Goal: Task Accomplishment & Management: Use online tool/utility

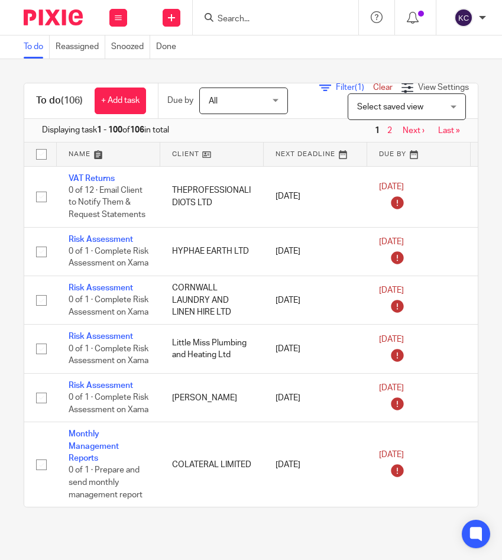
click at [257, 20] on input "Search" at bounding box center [269, 19] width 106 height 11
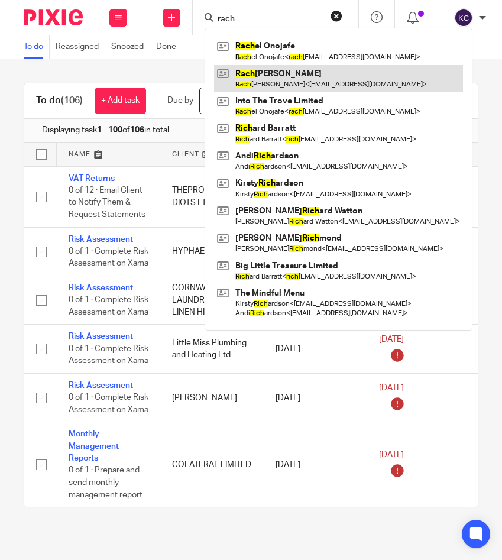
type input "rach"
click at [261, 75] on link at bounding box center [338, 78] width 249 height 27
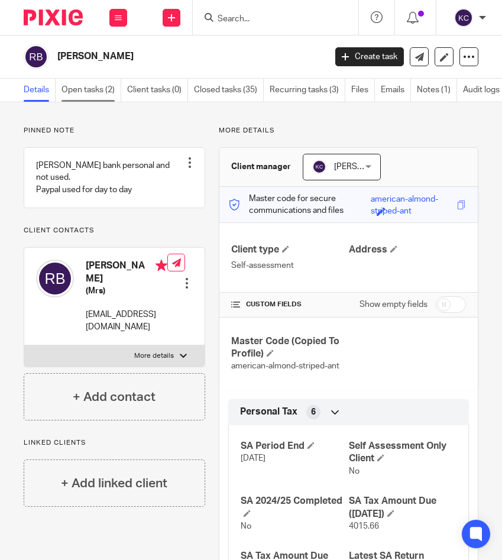
click at [97, 95] on link "Open tasks (2)" at bounding box center [92, 90] width 60 height 23
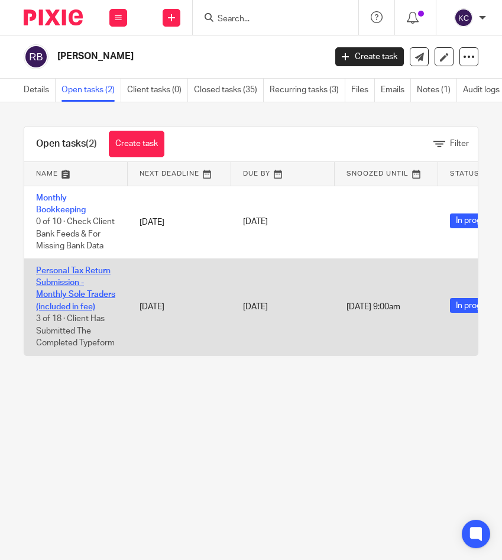
click at [59, 289] on link "Personal Tax Return Submission - Monthly Sole Traders (included in fee)" at bounding box center [75, 289] width 79 height 44
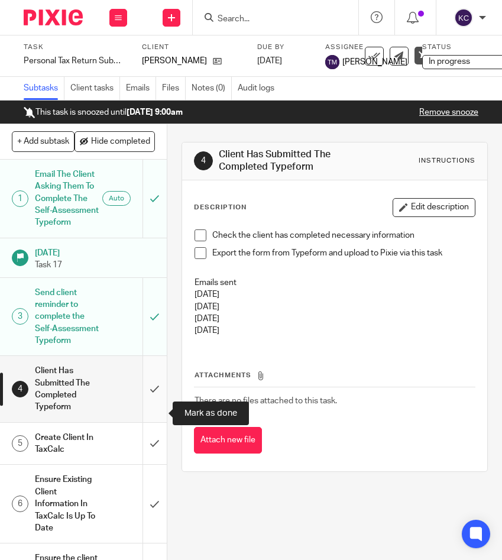
click at [156, 410] on input "submit" at bounding box center [83, 389] width 167 height 66
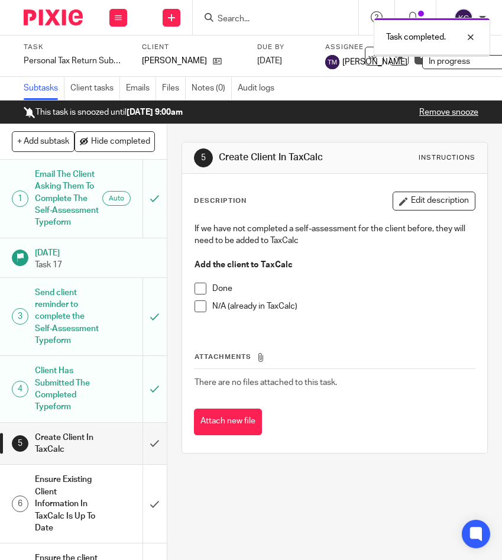
click at [153, 465] on input "submit" at bounding box center [83, 444] width 167 height 42
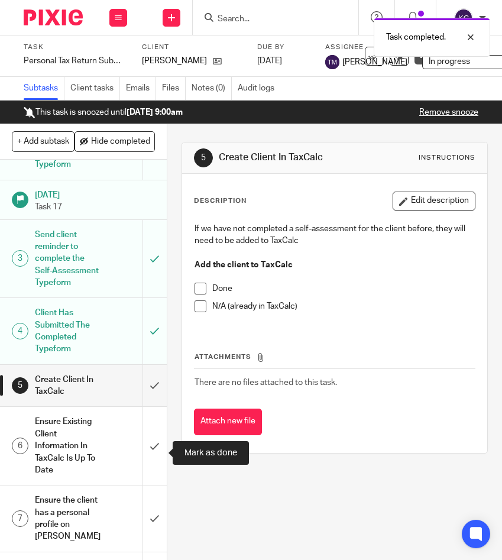
scroll to position [99, 0]
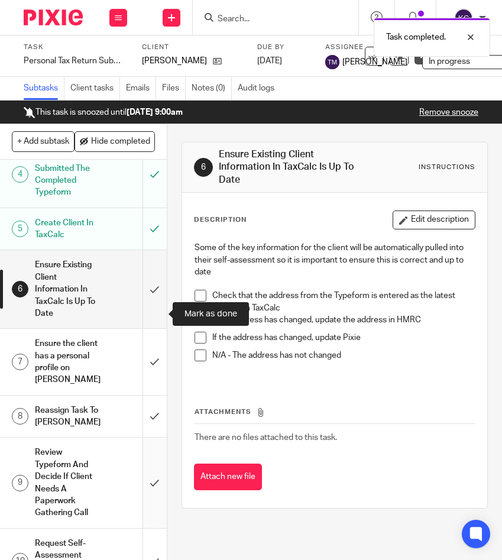
scroll to position [201, 0]
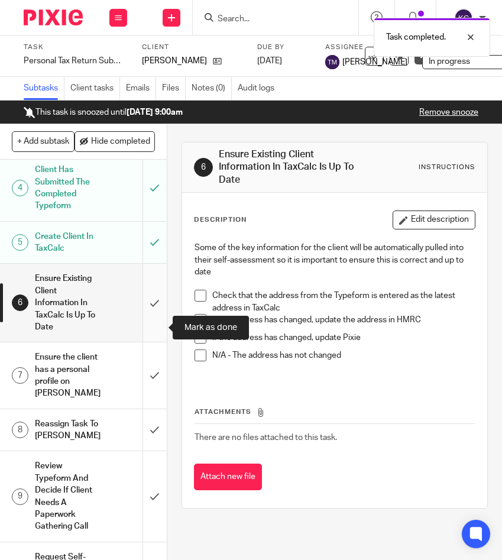
click at [150, 315] on input "submit" at bounding box center [83, 303] width 167 height 78
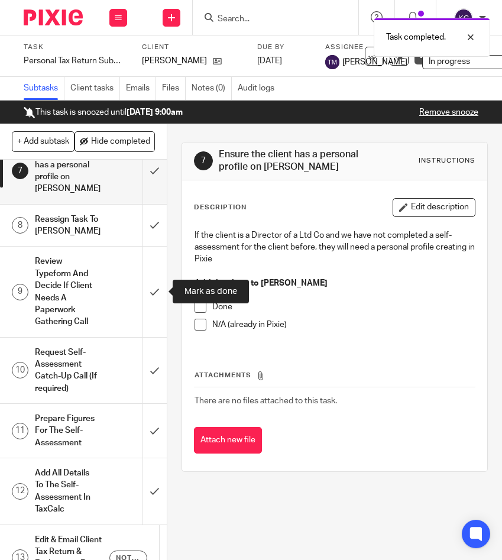
scroll to position [419, 0]
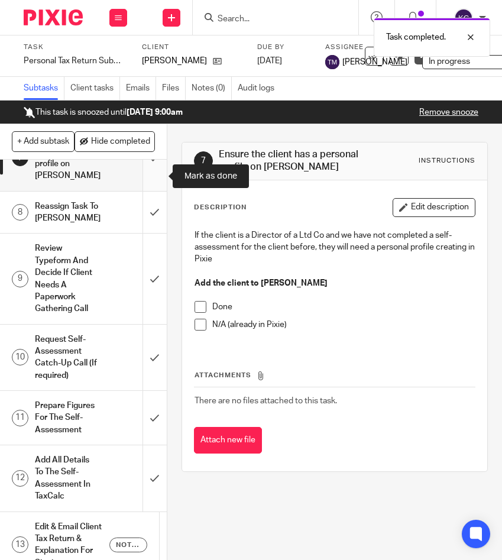
click at [147, 190] on input "submit" at bounding box center [83, 158] width 167 height 66
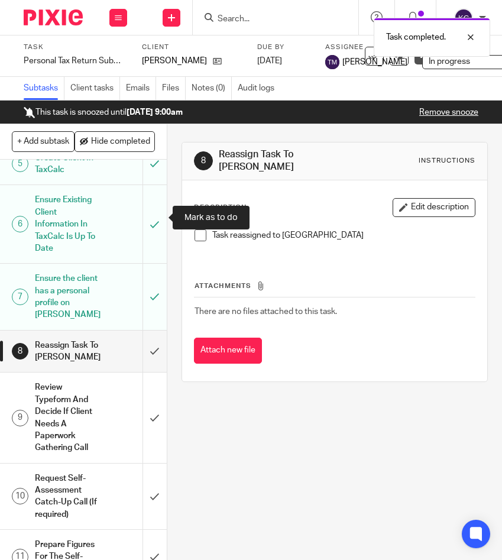
scroll to position [377, 0]
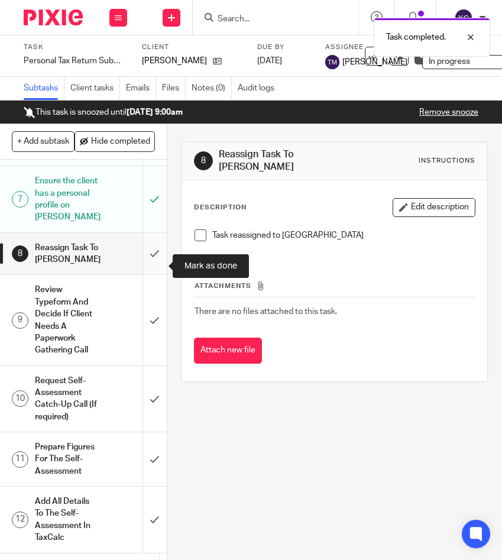
click at [148, 264] on input "submit" at bounding box center [83, 254] width 167 height 42
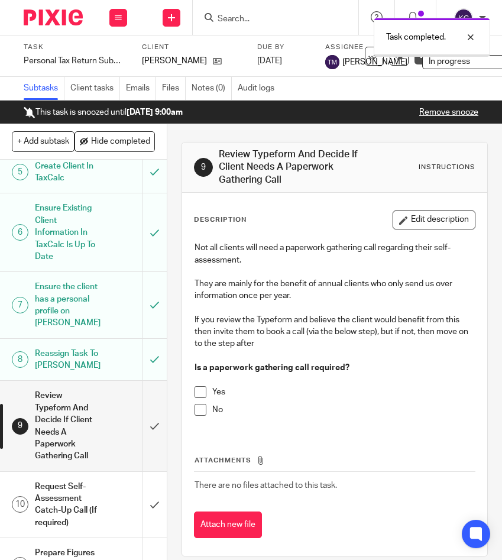
scroll to position [431, 0]
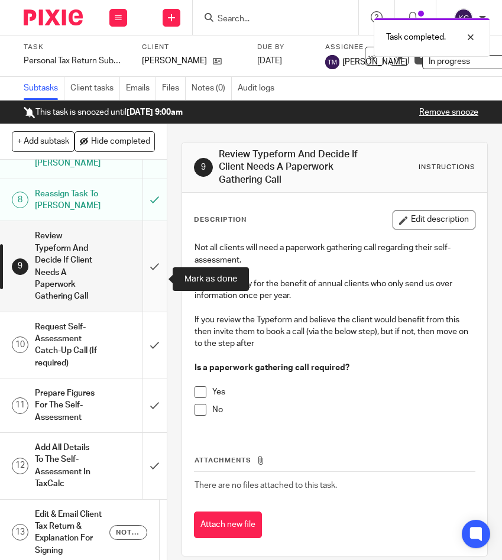
click at [148, 286] on input "submit" at bounding box center [83, 266] width 167 height 90
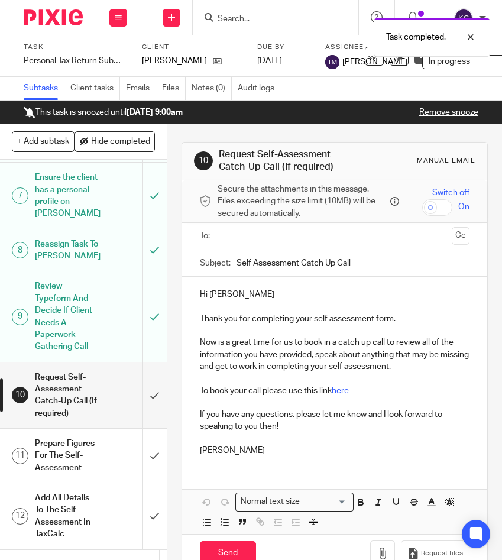
scroll to position [385, 0]
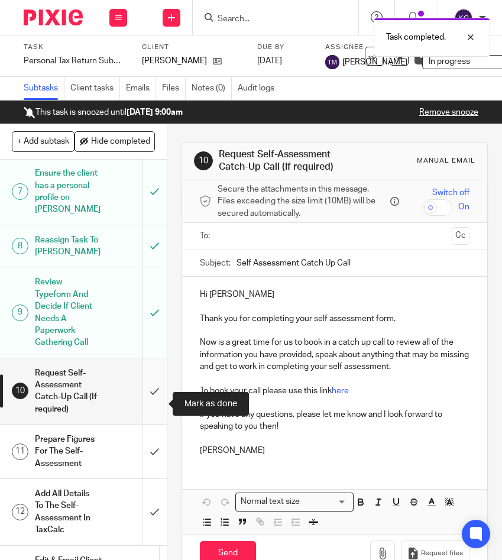
click at [148, 405] on input "submit" at bounding box center [83, 391] width 167 height 66
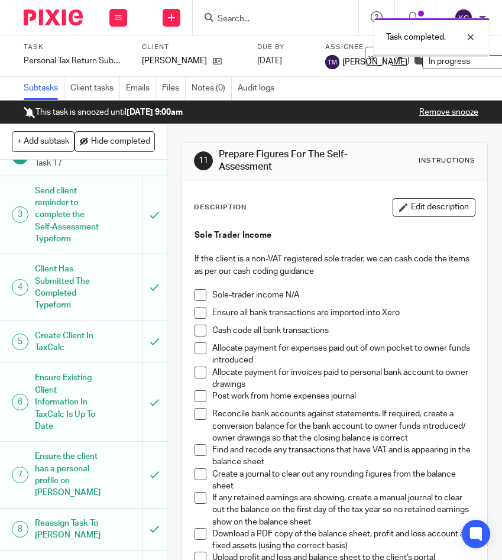
scroll to position [131, 0]
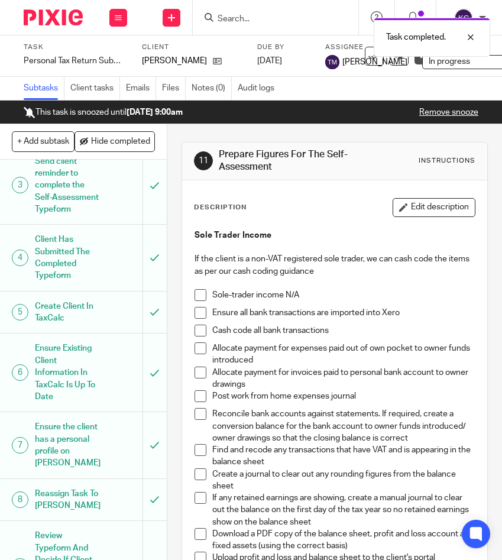
click at [200, 313] on span at bounding box center [201, 313] width 12 height 12
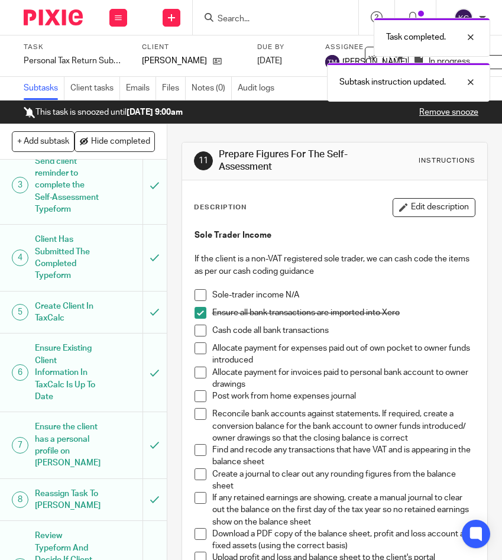
click at [199, 331] on span at bounding box center [201, 331] width 12 height 12
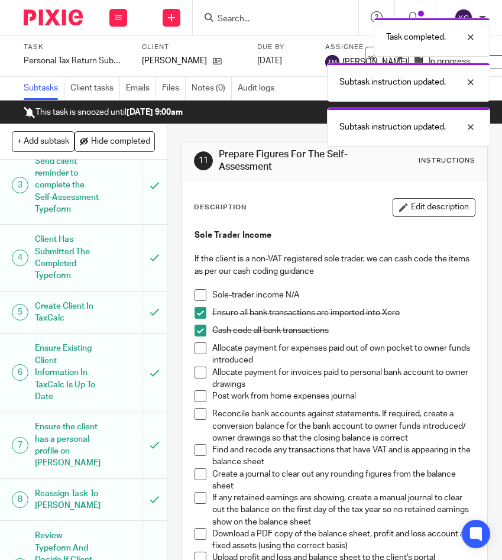
click at [199, 346] on span at bounding box center [201, 348] width 12 height 12
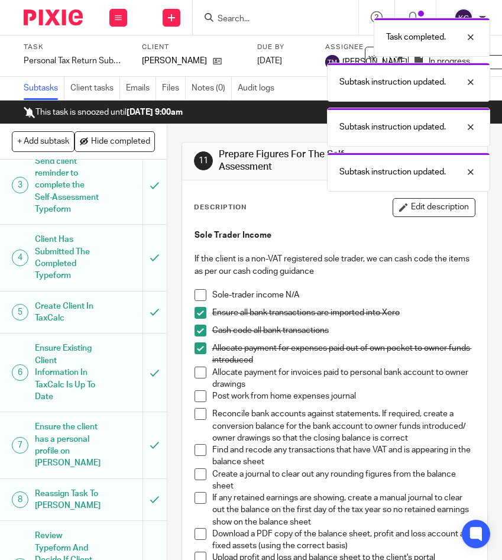
click at [198, 376] on span at bounding box center [201, 373] width 12 height 12
click at [198, 399] on span at bounding box center [201, 396] width 12 height 12
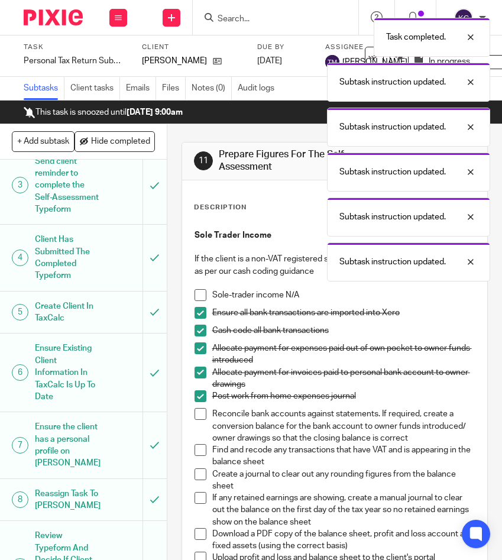
click at [200, 419] on span at bounding box center [201, 414] width 12 height 12
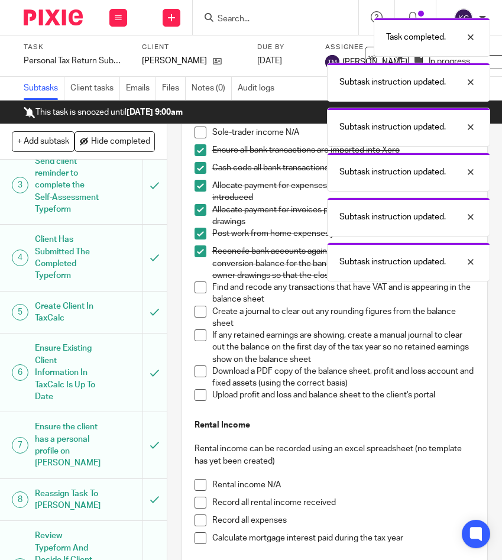
scroll to position [223, 0]
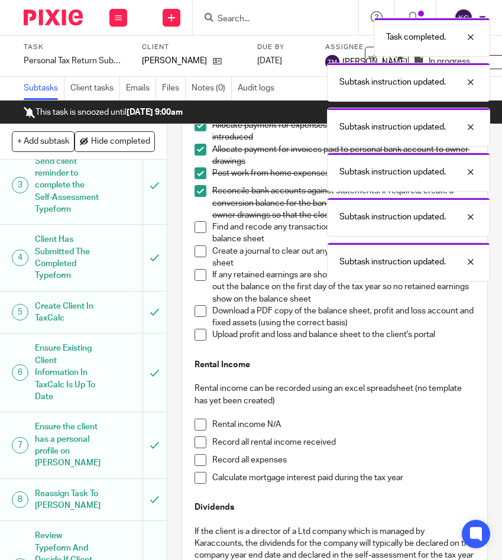
click at [200, 231] on span at bounding box center [201, 227] width 12 height 12
click at [200, 248] on span at bounding box center [201, 251] width 12 height 12
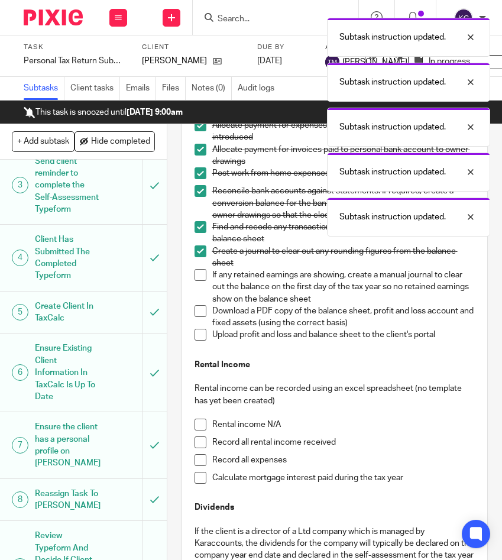
click at [200, 273] on span at bounding box center [201, 275] width 12 height 12
click at [198, 311] on span at bounding box center [201, 311] width 12 height 12
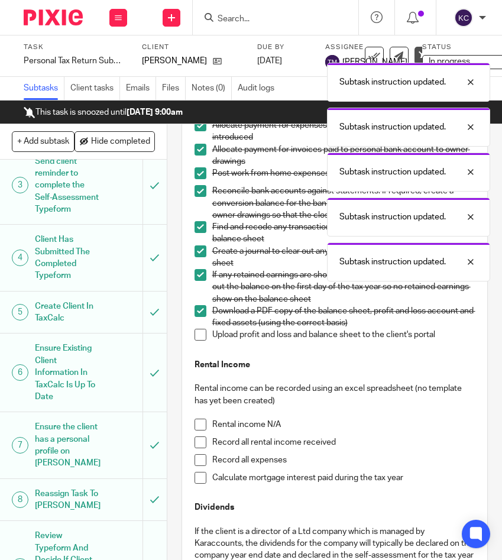
click at [198, 334] on span at bounding box center [201, 335] width 12 height 12
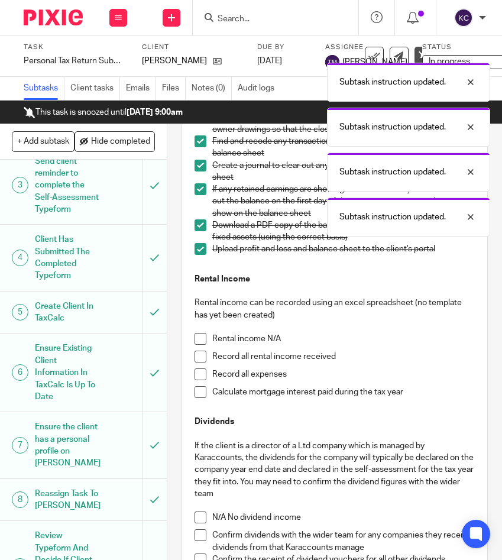
click at [198, 336] on span at bounding box center [201, 339] width 12 height 12
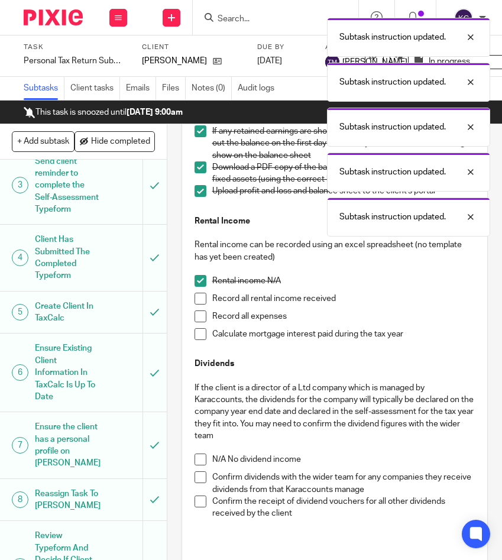
scroll to position [373, 0]
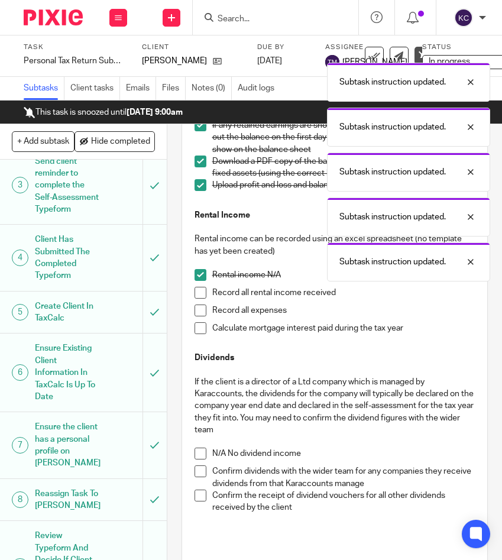
click at [202, 459] on span at bounding box center [201, 454] width 12 height 12
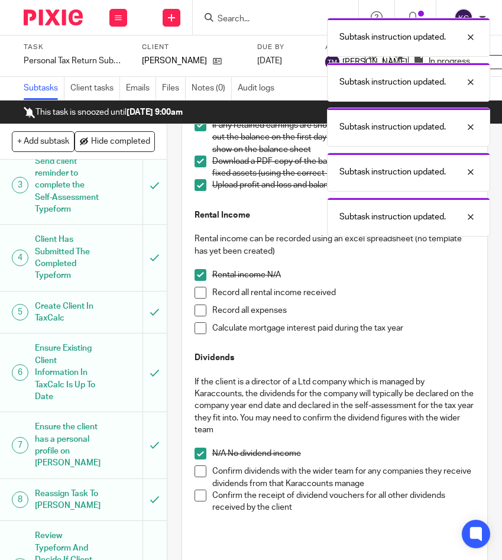
scroll to position [491, 0]
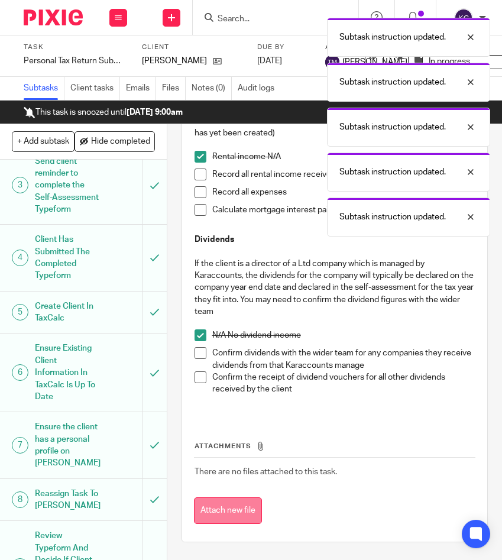
click at [212, 515] on button "Attach new file" at bounding box center [228, 510] width 68 height 27
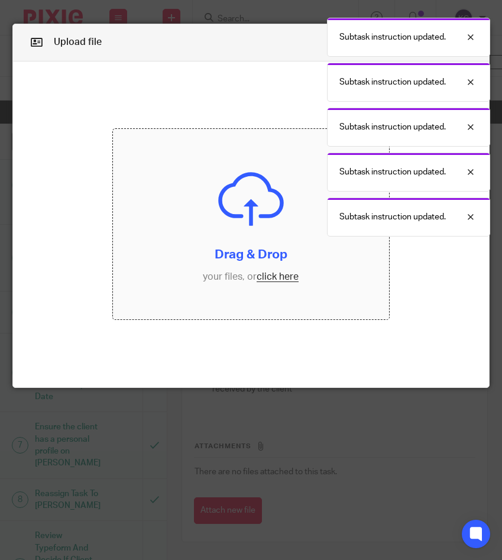
click at [239, 186] on input "file" at bounding box center [251, 224] width 276 height 190
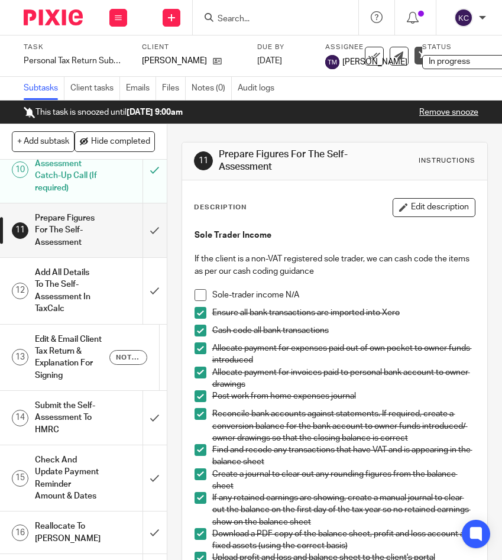
scroll to position [594, 0]
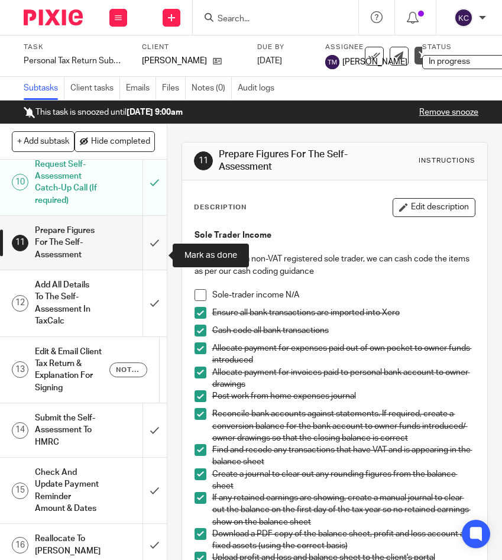
click at [154, 257] on input "submit" at bounding box center [83, 243] width 167 height 54
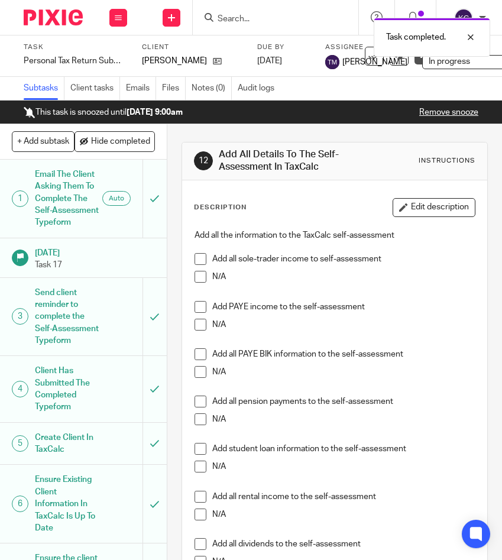
click at [198, 255] on span at bounding box center [201, 259] width 12 height 12
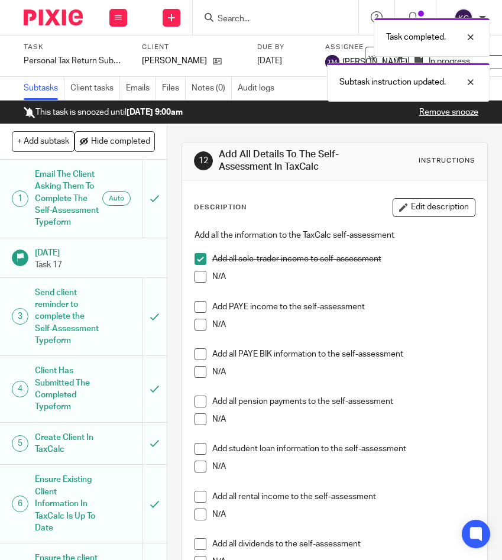
click at [202, 321] on span at bounding box center [201, 325] width 12 height 12
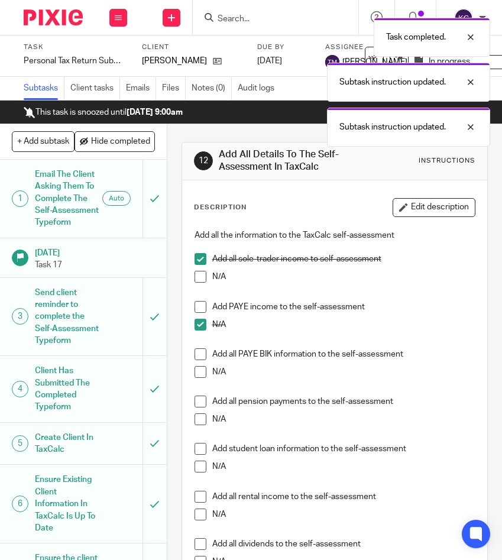
click at [197, 371] on span at bounding box center [201, 372] width 12 height 12
click at [198, 420] on span at bounding box center [201, 419] width 12 height 12
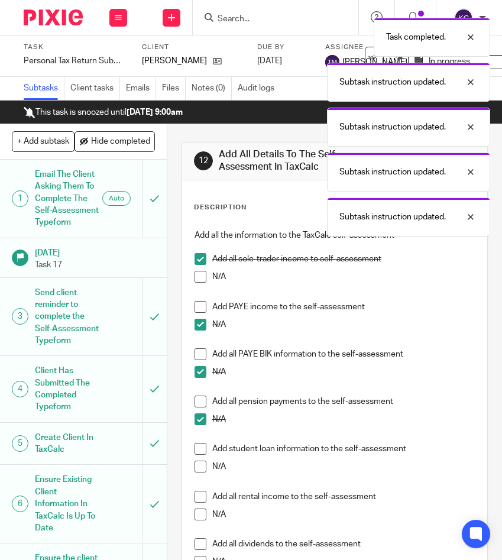
click at [203, 464] on span at bounding box center [201, 467] width 12 height 12
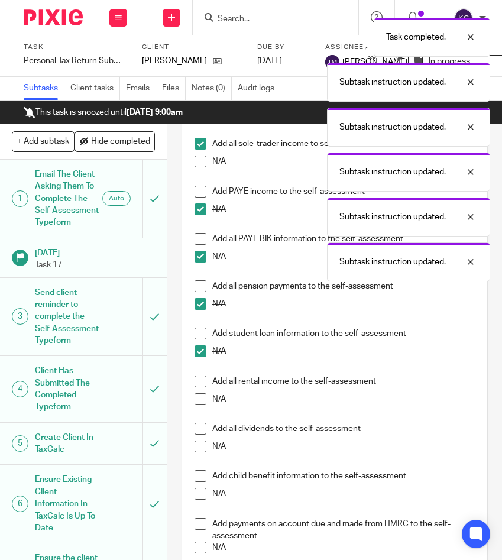
scroll to position [119, 0]
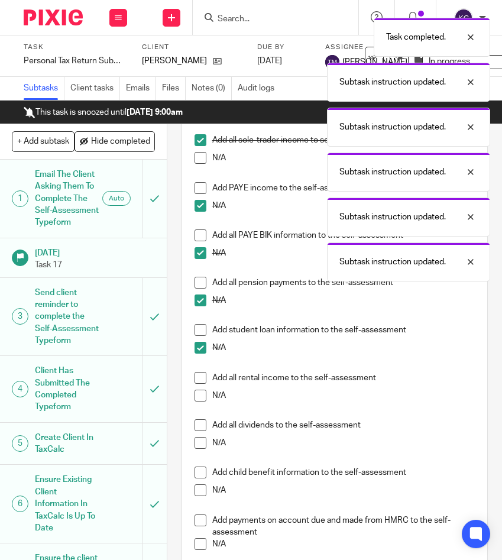
click at [198, 399] on span at bounding box center [201, 396] width 12 height 12
click at [196, 443] on span at bounding box center [201, 443] width 12 height 12
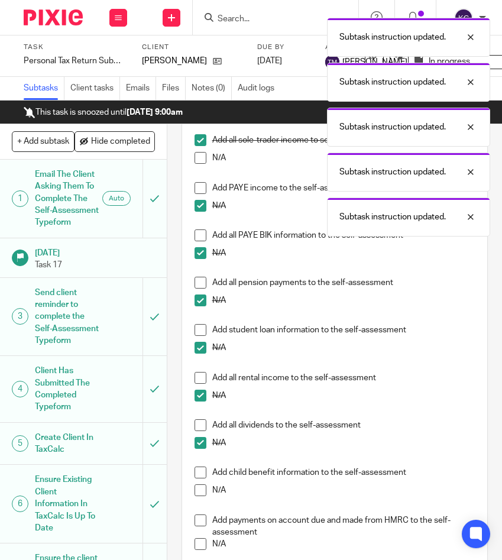
click at [197, 489] on span at bounding box center [201, 490] width 12 height 12
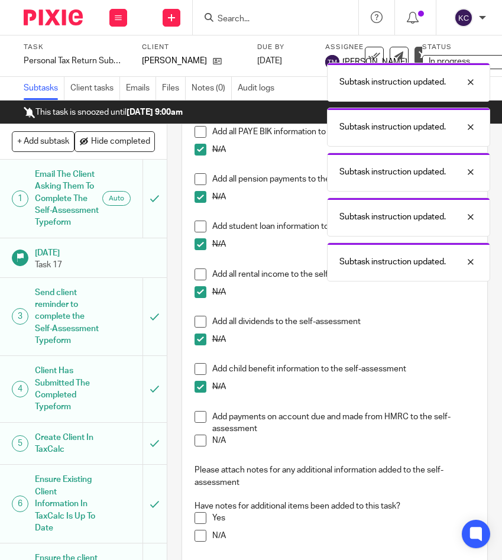
scroll to position [265, 0]
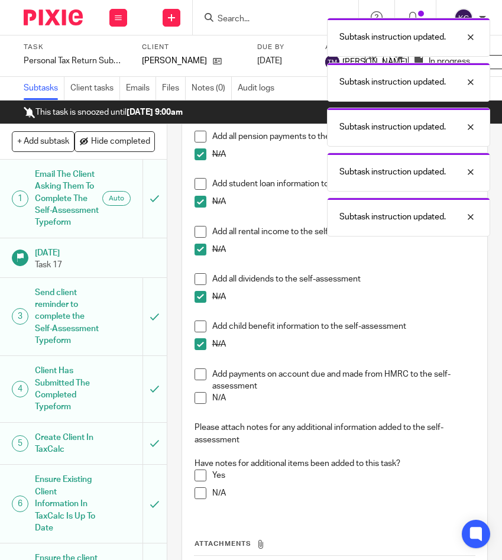
click at [199, 377] on span at bounding box center [201, 374] width 12 height 12
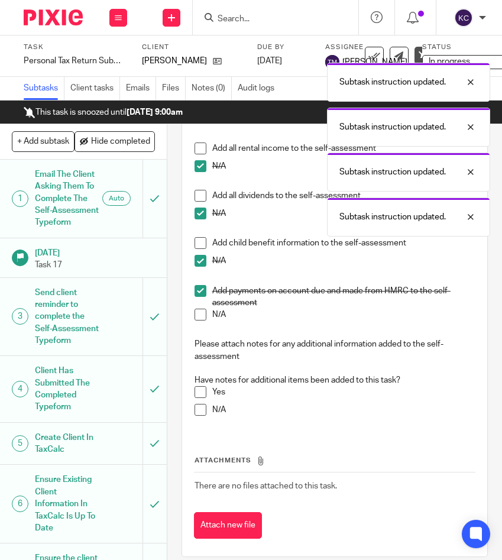
scroll to position [352, 0]
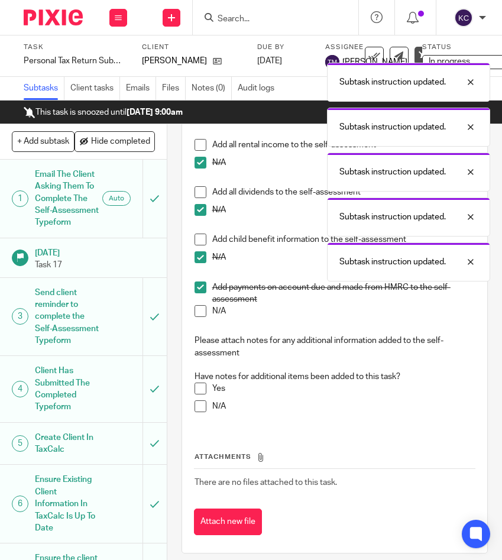
click at [203, 406] on span at bounding box center [201, 406] width 12 height 12
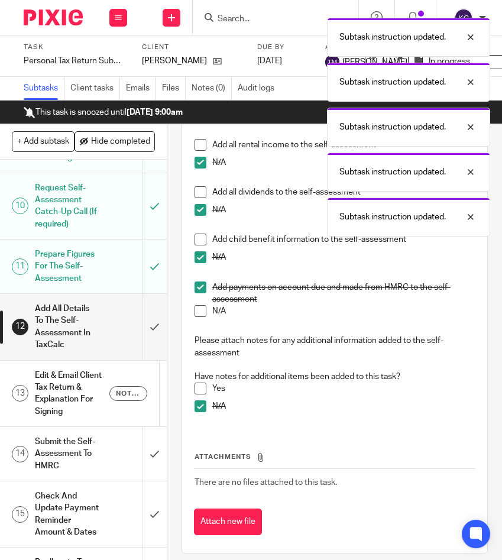
scroll to position [571, 0]
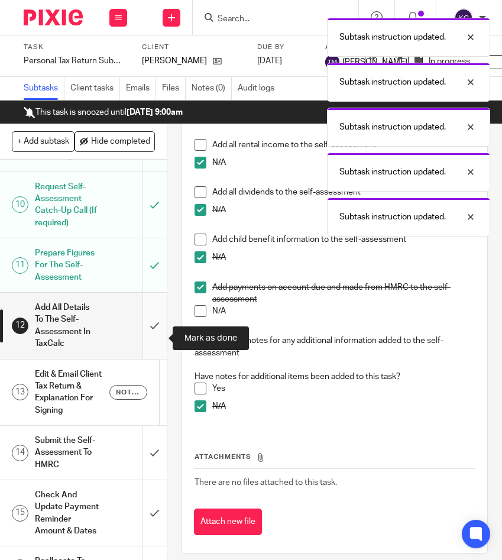
click at [152, 343] on input "submit" at bounding box center [83, 326] width 167 height 66
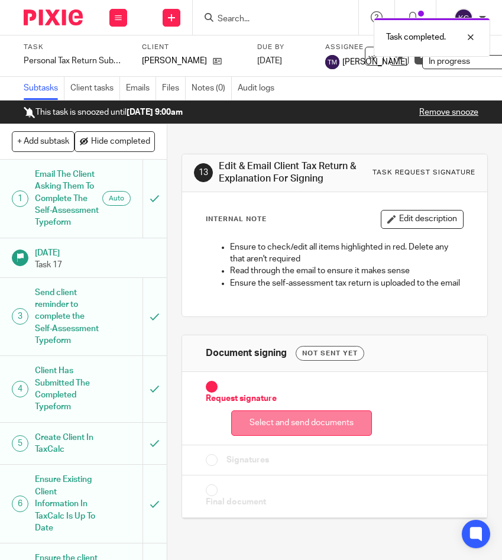
click at [265, 428] on button "Select and send documents" at bounding box center [301, 422] width 141 height 25
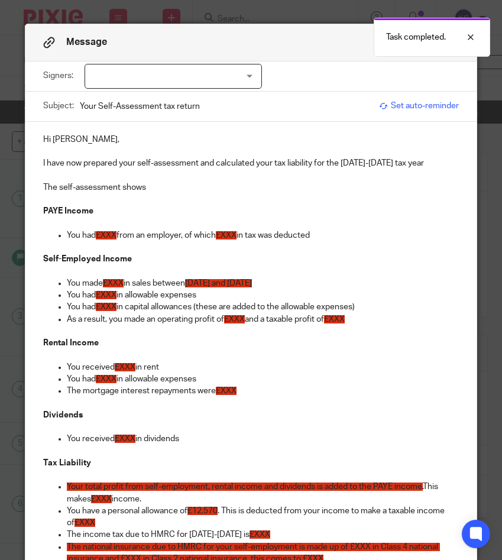
click at [124, 75] on div at bounding box center [173, 76] width 177 height 25
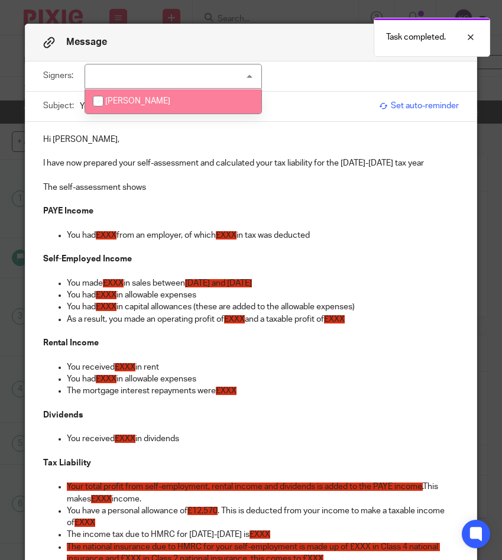
click at [125, 104] on span "[PERSON_NAME]" at bounding box center [137, 101] width 65 height 8
checkbox input "true"
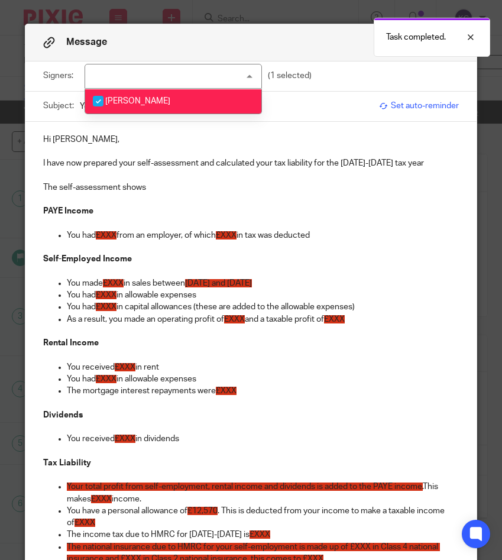
click at [428, 164] on p "I have now prepared your self-assessment and calculated your tax liability for …" at bounding box center [250, 163] width 415 height 12
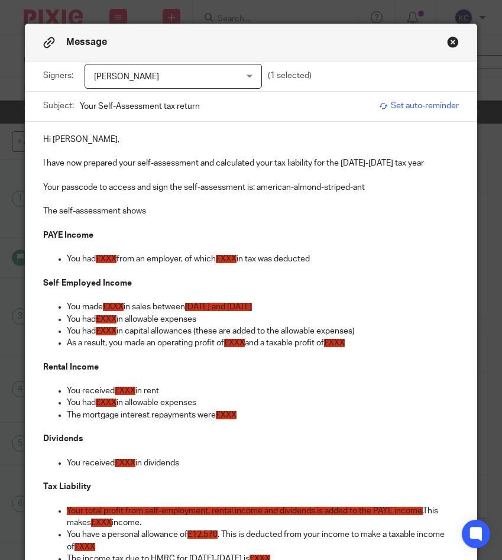
drag, startPoint x: 324, startPoint y: 261, endPoint x: 11, endPoint y: 238, distance: 313.7
click at [11, 238] on div "Message Signers: [PERSON_NAME] [PERSON_NAME] [PERSON_NAME] (1 selected) Subject…" at bounding box center [251, 280] width 502 height 560
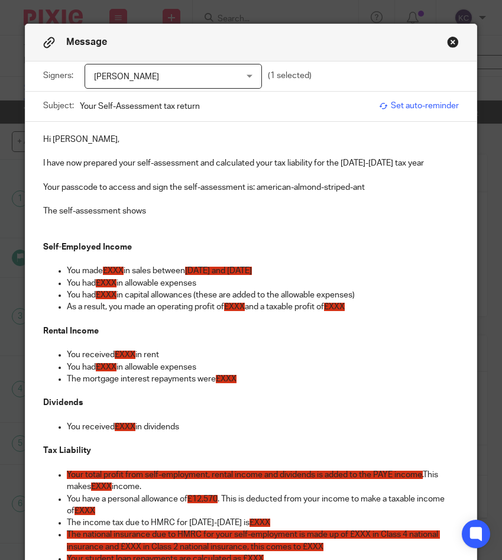
click at [114, 268] on span "£XXX" at bounding box center [113, 271] width 21 height 8
click at [115, 282] on span "£XXX" at bounding box center [106, 283] width 21 height 8
drag, startPoint x: 381, startPoint y: 296, endPoint x: -54, endPoint y: 297, distance: 435.3
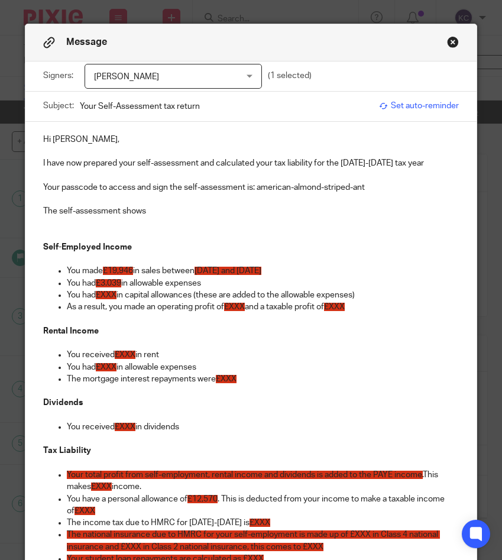
click at [0, 297] on html "Work Email Clients Team Reports Settings Work Email Clients Team Reports Settin…" at bounding box center [251, 280] width 502 height 560
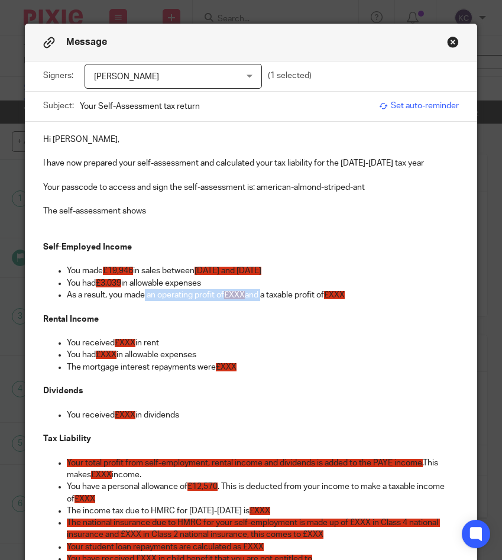
drag, startPoint x: 267, startPoint y: 294, endPoint x: 145, endPoint y: 296, distance: 121.3
click at [145, 296] on p "As a result, you made an operating profit of £XXX and a taxable profit of £XXX" at bounding box center [263, 295] width 392 height 12
click at [221, 298] on span "£XXX" at bounding box center [221, 295] width 21 height 8
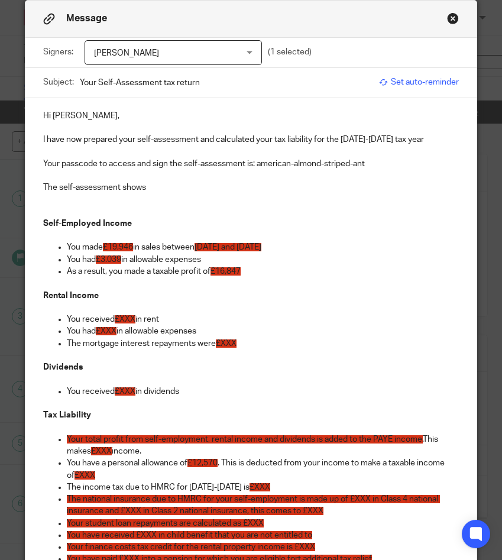
scroll to position [35, 0]
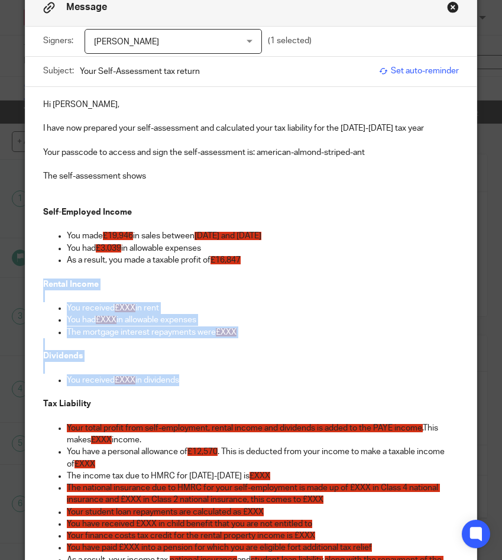
drag, startPoint x: 208, startPoint y: 381, endPoint x: 20, endPoint y: 290, distance: 209.2
click at [20, 290] on div "Message Signers: Rachael Gilbert Burns Rachael Gilbert Burns (1 selected) Subje…" at bounding box center [251, 280] width 502 height 560
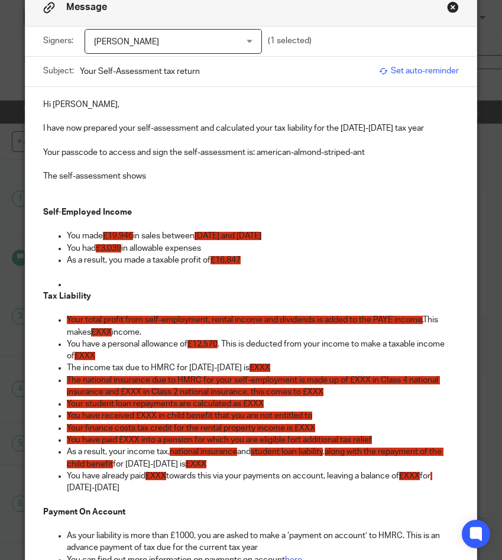
click at [76, 286] on p at bounding box center [263, 285] width 392 height 12
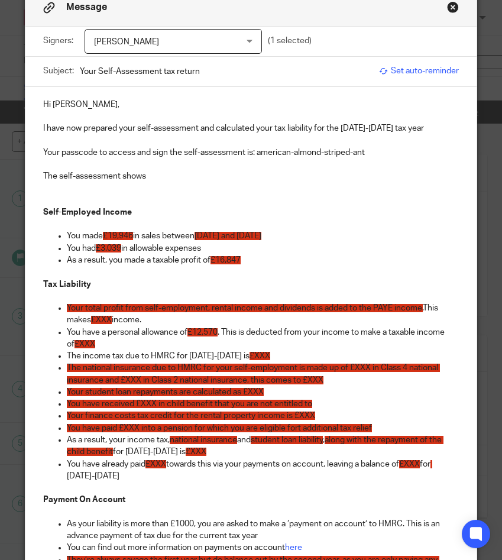
drag, startPoint x: 175, startPoint y: 316, endPoint x: 22, endPoint y: 309, distance: 152.8
click at [22, 309] on div "Message Signers: Rachael Gilbert Burns Rachael Gilbert Burns (1 selected) Subje…" at bounding box center [251, 280] width 502 height 560
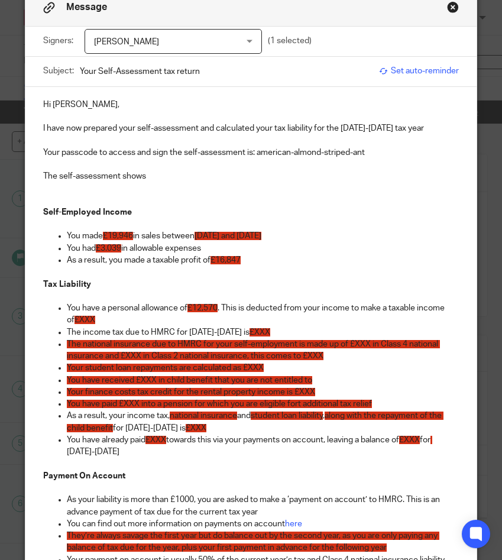
click at [90, 319] on span "£XXX" at bounding box center [85, 320] width 21 height 8
click at [253, 331] on span "£XXX" at bounding box center [260, 332] width 21 height 8
click at [364, 344] on span "The national insurance due to HMRC for your self-employment is made up of £XXX …" at bounding box center [253, 350] width 373 height 20
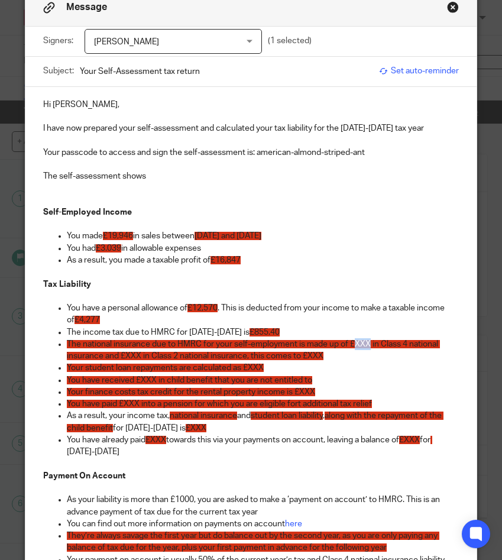
click at [364, 344] on span "The national insurance due to HMRC for your self-employment is made up of £XXX …" at bounding box center [253, 350] width 373 height 20
drag, startPoint x: 102, startPoint y: 355, endPoint x: 360, endPoint y: 358, distance: 257.3
click at [360, 358] on p "The national insurance due to HMRC for your self-employment is made up of £256.…" at bounding box center [263, 350] width 392 height 24
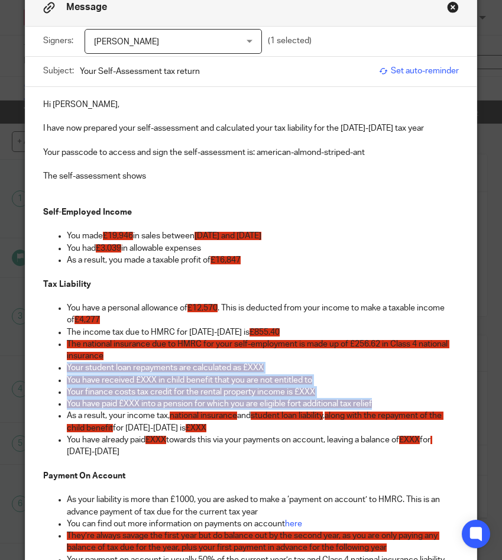
drag, startPoint x: 384, startPoint y: 400, endPoint x: 48, endPoint y: 368, distance: 336.9
click at [48, 368] on ul "You have a personal allowance of £12,570 . This is deducted from your income to…" at bounding box center [250, 386] width 415 height 168
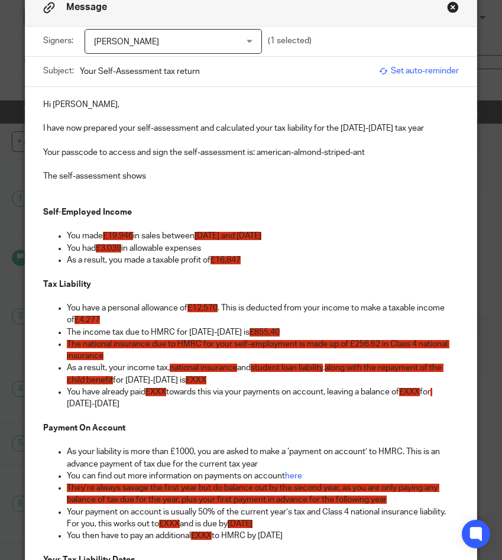
click at [170, 369] on p "As a result, your income tax, national insurance and student loan liability , a…" at bounding box center [263, 374] width 392 height 24
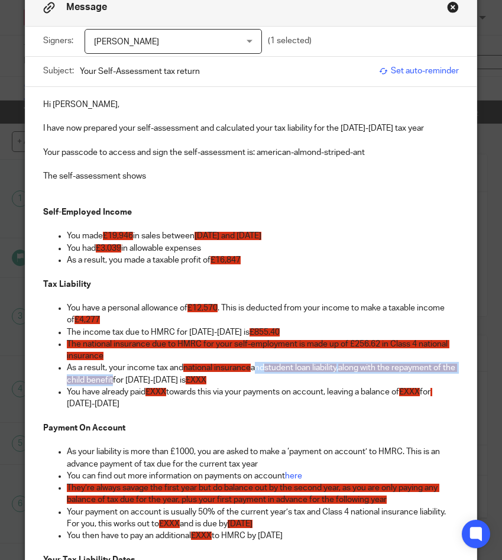
drag, startPoint x: 257, startPoint y: 370, endPoint x: 126, endPoint y: 383, distance: 131.9
click at [126, 383] on p "As a result, your income tax and national insurance and student loan liability …" at bounding box center [263, 374] width 392 height 24
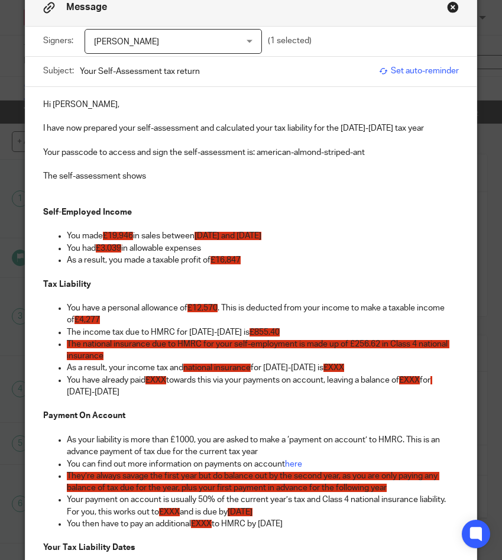
click at [330, 369] on span "£XXX" at bounding box center [334, 368] width 21 height 8
click at [160, 380] on span "£XXX" at bounding box center [155, 380] width 21 height 8
click at [347, 380] on p "You have already paid £3,233.28 towards this via your payments on account, leav…" at bounding box center [263, 386] width 392 height 24
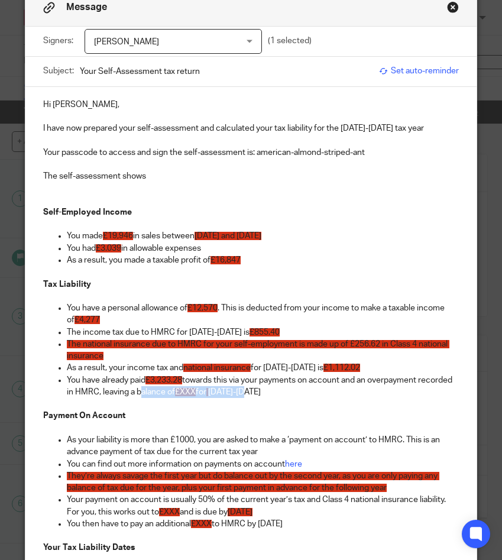
drag, startPoint x: 172, startPoint y: 396, endPoint x: 331, endPoint y: 395, distance: 159.1
click at [332, 396] on p "You have already paid £3,233.28 towards this via your payments on account and a…" at bounding box center [263, 386] width 392 height 24
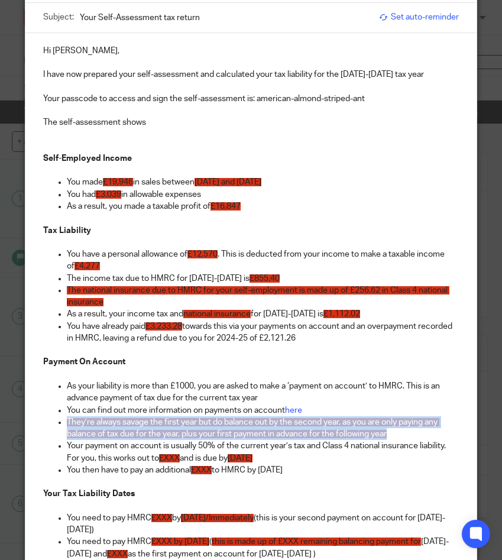
drag, startPoint x: 405, startPoint y: 434, endPoint x: 63, endPoint y: 421, distance: 341.5
click at [63, 421] on ul "As your liability is more than £1000, you are asked to make a ‘payment on accou…" at bounding box center [250, 434] width 415 height 108
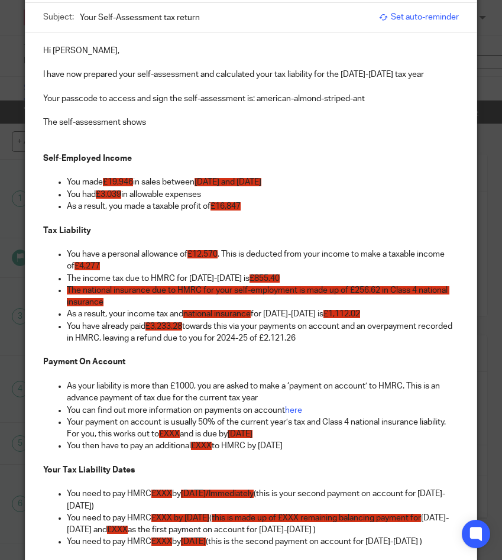
click at [173, 431] on span "£XXX" at bounding box center [169, 434] width 21 height 8
click at [207, 446] on span "£XXX" at bounding box center [201, 446] width 21 height 8
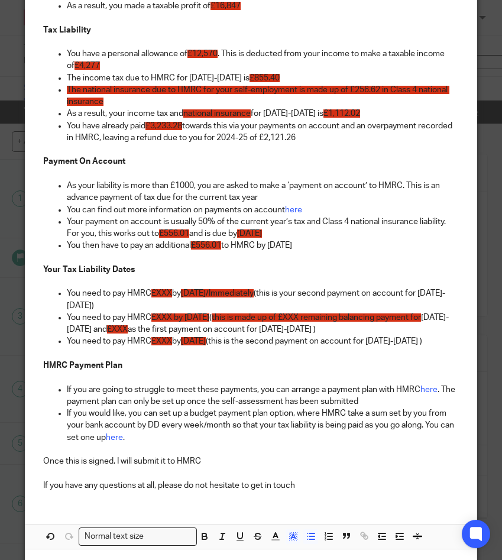
scroll to position [304, 0]
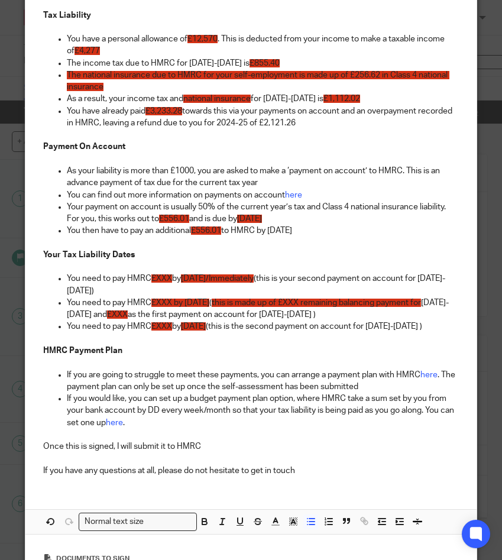
click at [451, 329] on p "You need to pay HMRC £XXX by 31st July 2026 (this is the second payment on acco…" at bounding box center [263, 327] width 392 height 12
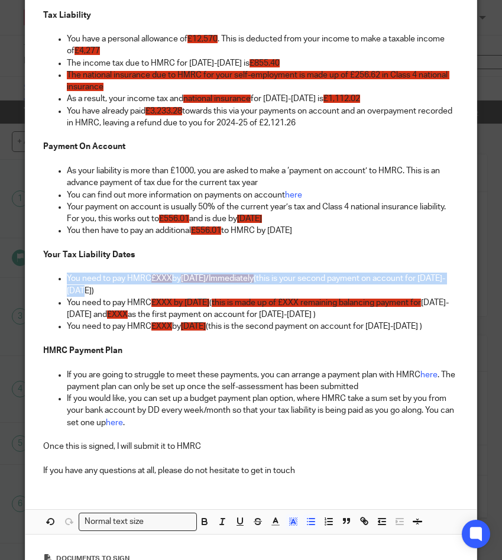
drag, startPoint x: 128, startPoint y: 293, endPoint x: 50, endPoint y: 279, distance: 79.3
click at [50, 279] on ul "You need to pay HMRC £XXX by 31st July 2025/Immediately (this is your second pa…" at bounding box center [250, 285] width 415 height 24
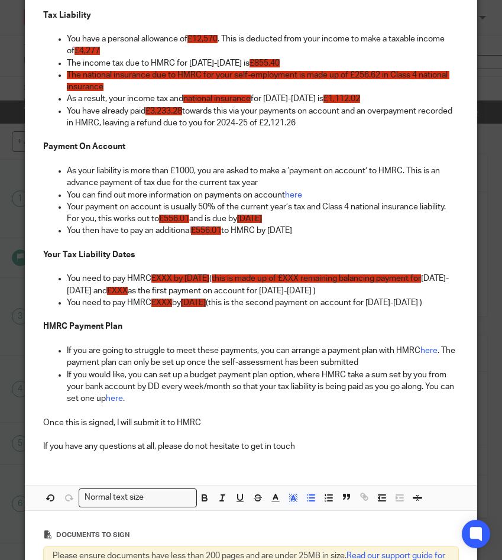
click at [165, 279] on span "£XXX by 31st January 2026" at bounding box center [180, 278] width 58 height 8
drag, startPoint x: 267, startPoint y: 278, endPoint x: 425, endPoint y: 296, distance: 159.0
click at [425, 296] on p "You need to pay HMRC £556.01 by 31st January 2026 ( this is made up of £XXX rem…" at bounding box center [263, 285] width 392 height 24
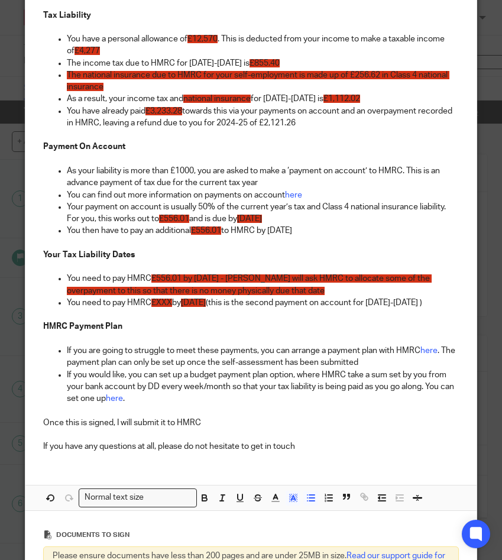
click at [160, 305] on span "£XXX" at bounding box center [161, 303] width 21 height 8
drag, startPoint x: 268, startPoint y: 277, endPoint x: 340, endPoint y: 289, distance: 73.2
click at [340, 289] on p "You need to pay HMRC £556.01 by 31st January 2026 - Taylor will ask HMRC to all…" at bounding box center [263, 285] width 392 height 24
drag, startPoint x: 269, startPoint y: 276, endPoint x: 335, endPoint y: 295, distance: 68.3
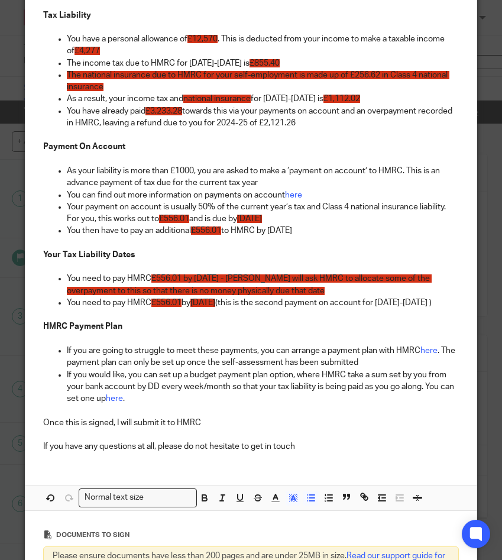
click at [335, 295] on p "You need to pay HMRC £556.01 by 31st January 2026 - Taylor will ask HMRC to all…" at bounding box center [263, 285] width 392 height 24
copy span "- Taylor will ask HMRC to allocate some of the overpayment to this so that ther…"
click at [299, 321] on p at bounding box center [263, 315] width 392 height 12
drag, startPoint x: 253, startPoint y: 303, endPoint x: 339, endPoint y: 318, distance: 87.7
click at [339, 309] on p "You need to pay HMRC £556.01 by 31st July 2026 (this is the second payment on a…" at bounding box center [263, 303] width 392 height 12
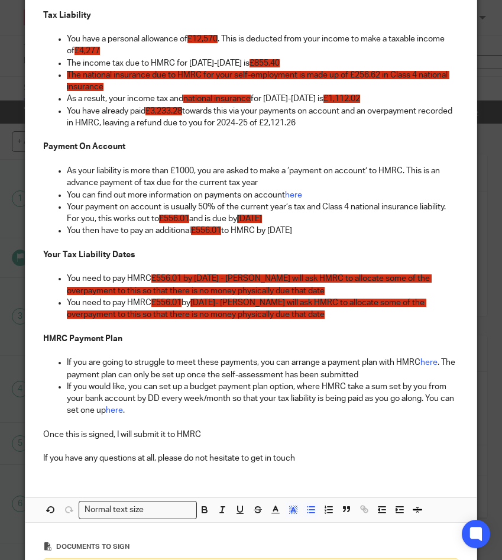
click at [253, 302] on span "31st July 2026- Taylor will ask HMRC to allocate some of the overpayment to thi…" at bounding box center [247, 309] width 360 height 20
click at [343, 318] on p "You need to pay HMRC £556.01 by 31st July 2026 - Taylor will ask HMRC to alloca…" at bounding box center [263, 309] width 392 height 24
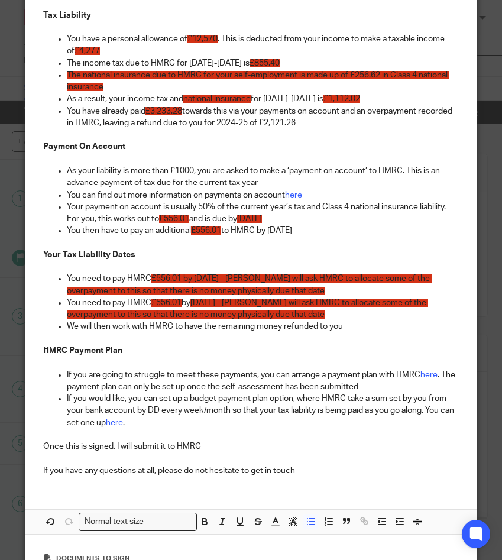
scroll to position [326, 0]
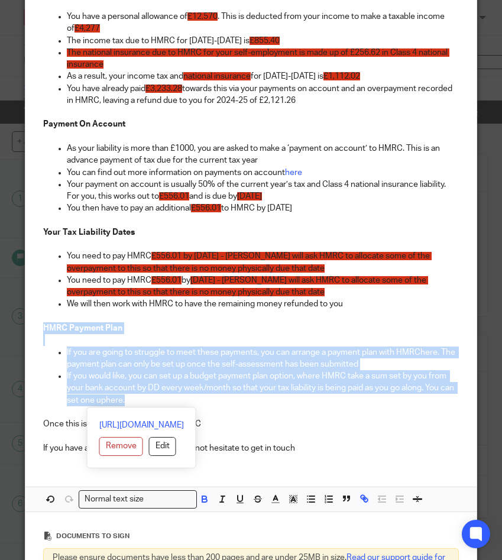
drag, startPoint x: 173, startPoint y: 399, endPoint x: 44, endPoint y: 325, distance: 149.1
click at [44, 325] on div "Hi Rachael, I have now prepared your self-assessment and calculated your tax li…" at bounding box center [250, 129] width 451 height 668
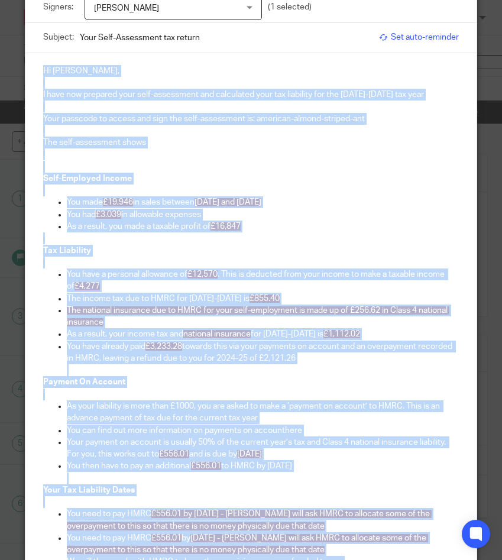
scroll to position [0, 0]
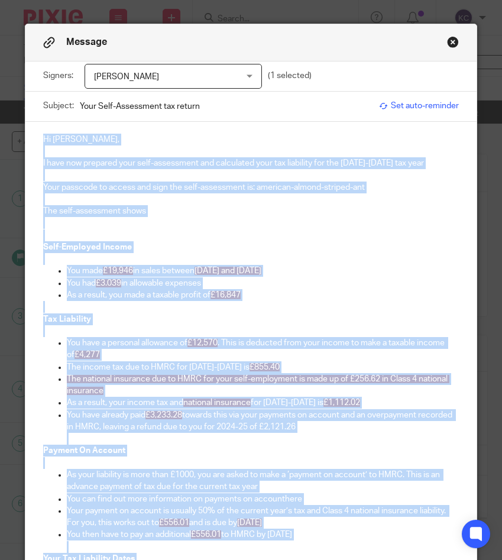
drag, startPoint x: 290, startPoint y: 360, endPoint x: -61, endPoint y: -5, distance: 506.5
click at [0, 0] on html "Work Email Clients Team Reports Settings Work Email Clients Team Reports Settin…" at bounding box center [251, 280] width 502 height 560
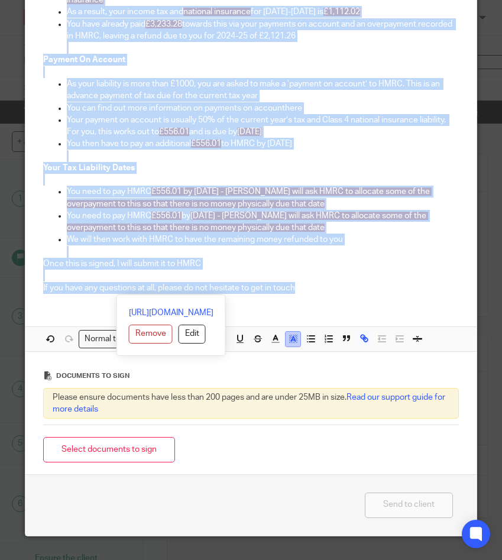
click at [295, 338] on polygon "button" at bounding box center [295, 337] width 0 height 1
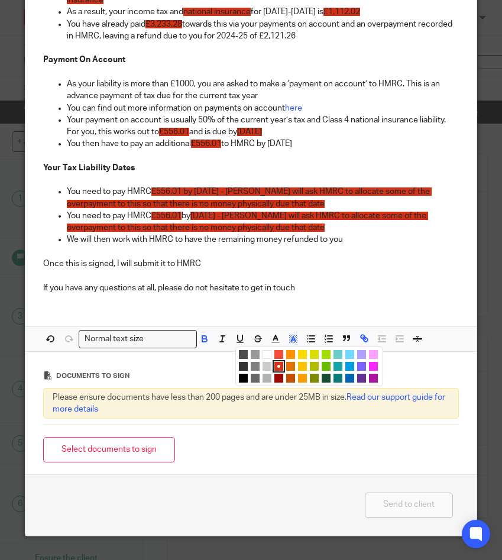
click at [267, 355] on li "color:#FFFFFF" at bounding box center [267, 354] width 9 height 9
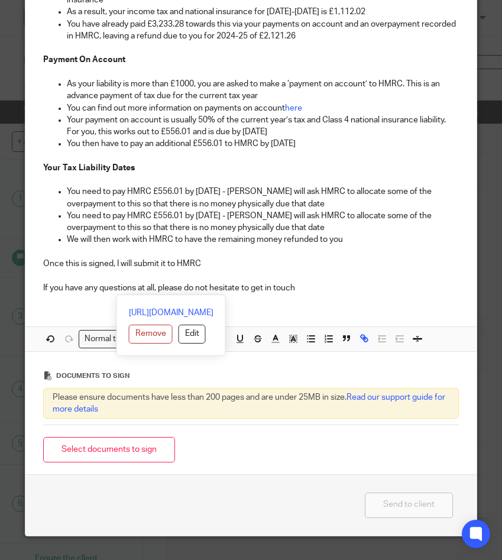
click at [239, 376] on div "Documents to sign" at bounding box center [250, 376] width 415 height 24
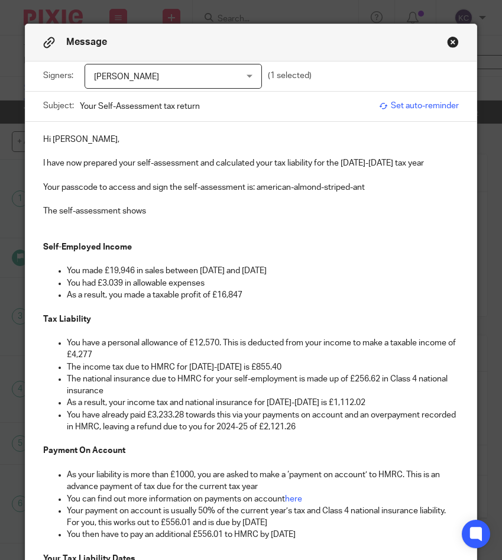
click at [403, 108] on span "Set auto-reminder" at bounding box center [419, 106] width 80 height 12
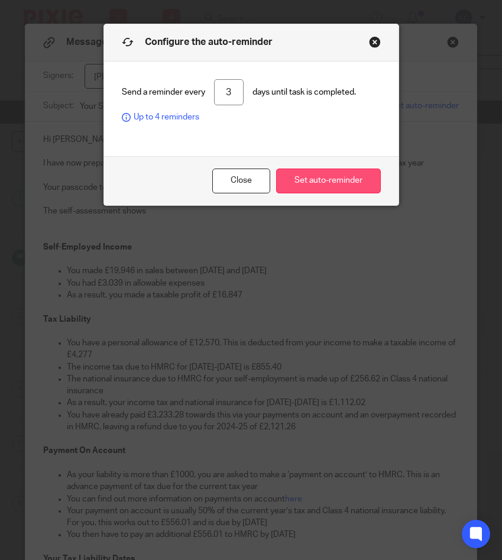
click at [329, 182] on button "Set auto-reminder" at bounding box center [328, 181] width 105 height 25
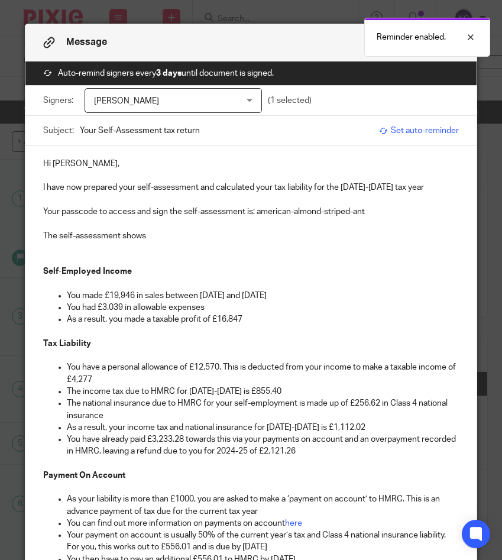
scroll to position [416, 0]
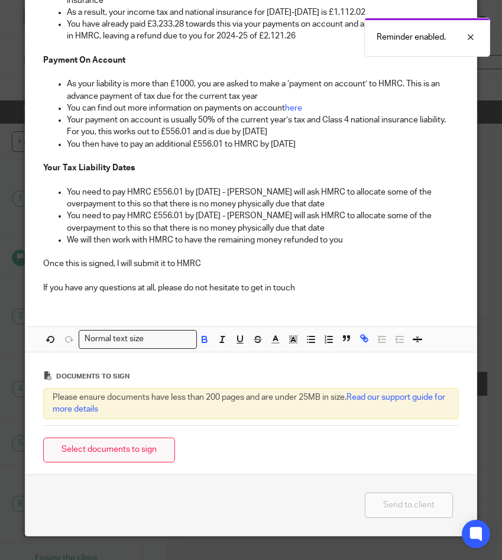
click at [140, 446] on button "Select documents to sign" at bounding box center [109, 450] width 132 height 25
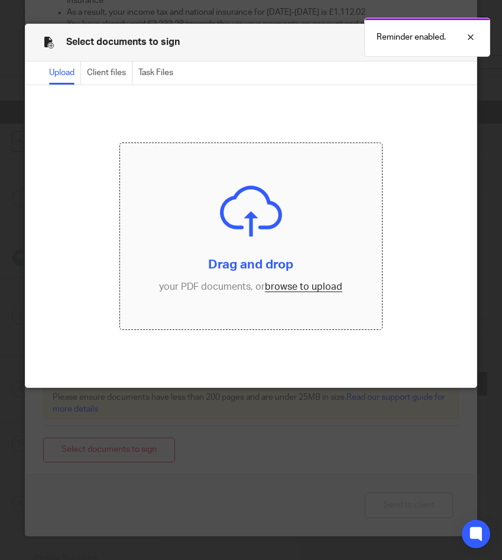
click at [215, 190] on input "file" at bounding box center [251, 236] width 262 height 186
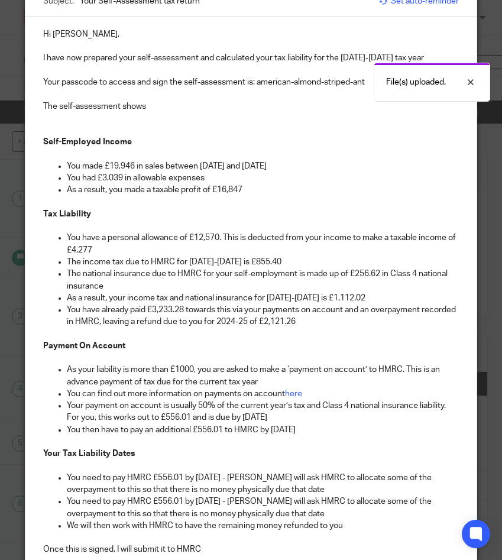
scroll to position [0, 0]
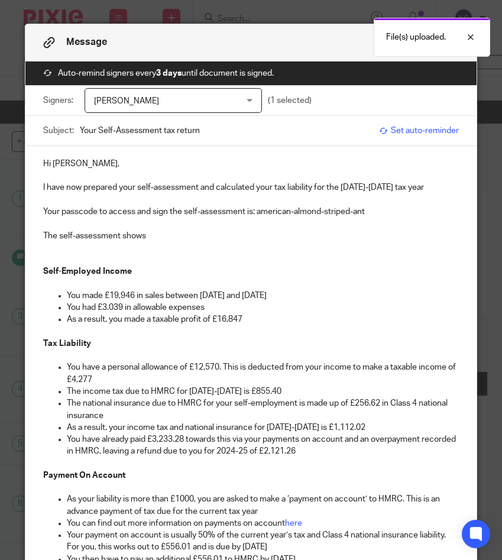
click at [236, 106] on div "[PERSON_NAME]" at bounding box center [173, 100] width 177 height 25
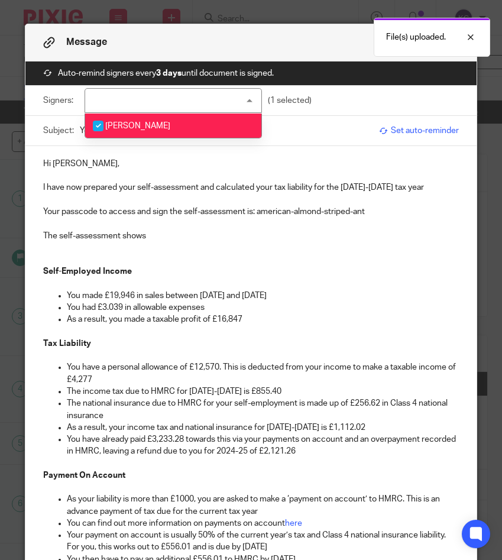
click at [274, 207] on p "Your passcode to access and sign the self-assessment is: american-almond-stripe…" at bounding box center [250, 212] width 415 height 12
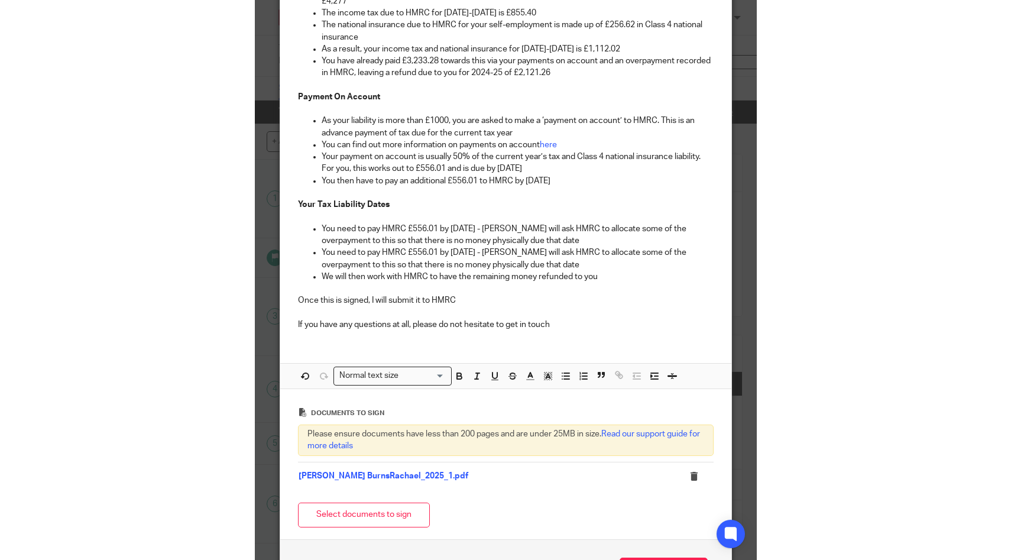
scroll to position [444, 0]
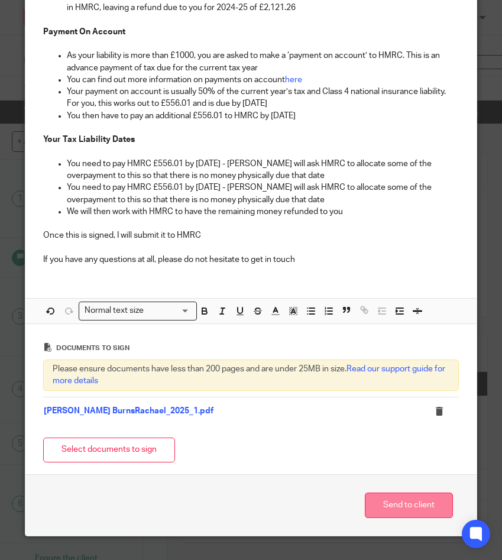
click at [402, 501] on button "Send to client" at bounding box center [409, 505] width 88 height 25
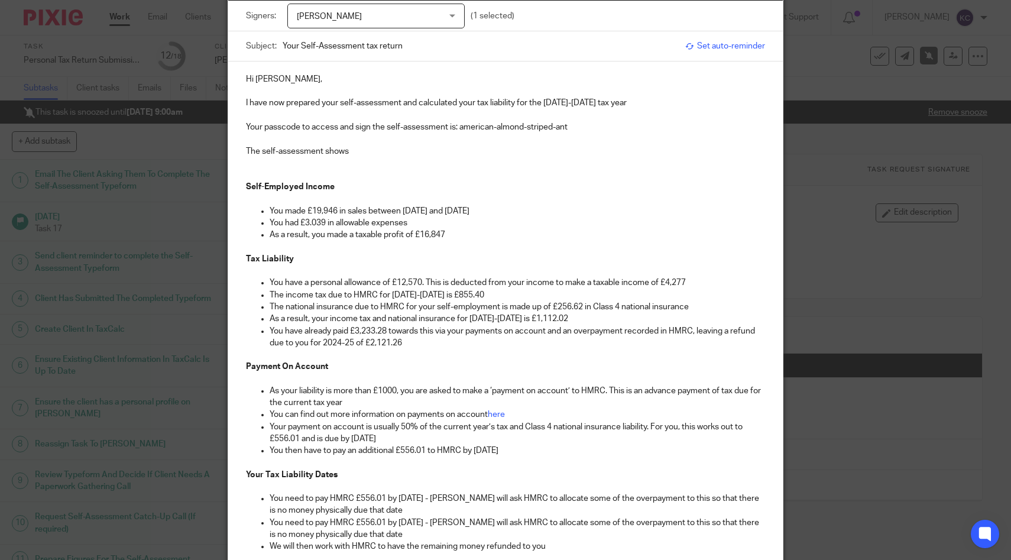
scroll to position [0, 0]
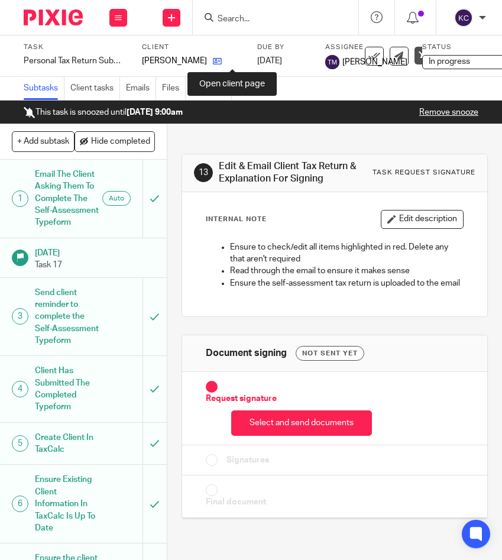
click at [222, 58] on icon at bounding box center [217, 61] width 9 height 9
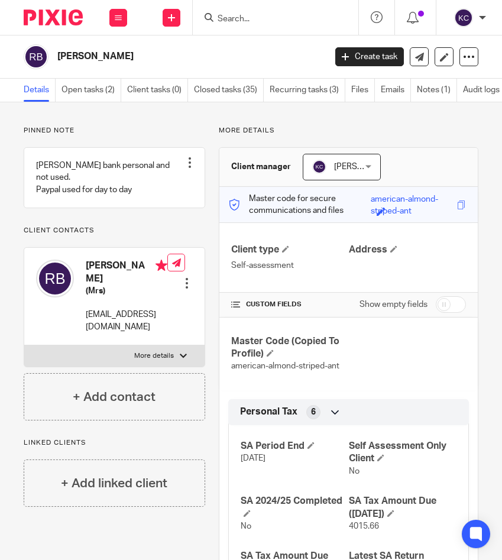
click at [289, 368] on span "american-almond-striped-ant" at bounding box center [285, 366] width 108 height 8
copy div "american-almond-striped-ant Contact Details 2 Company Details 2 Services Provid…"
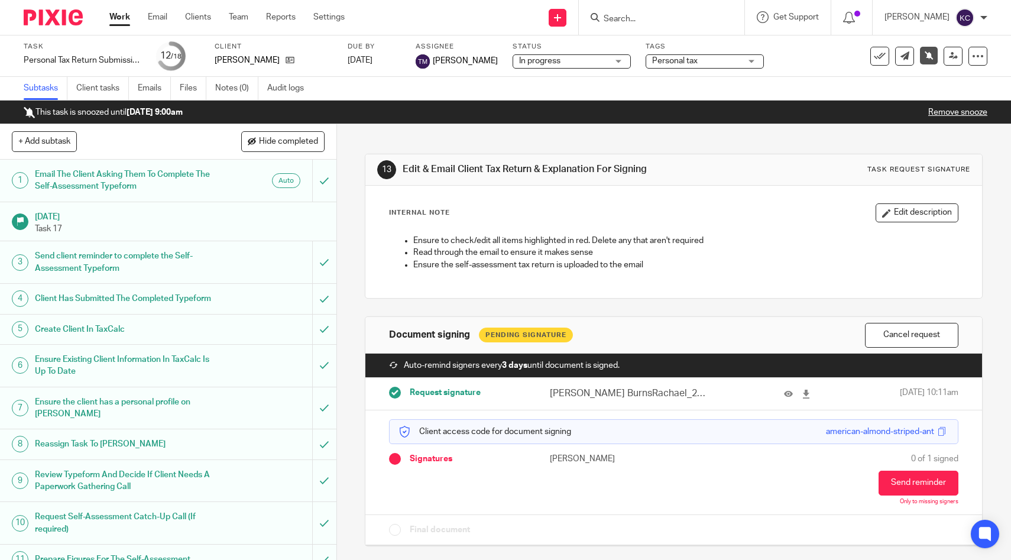
click at [664, 59] on span "Personal tax" at bounding box center [675, 61] width 46 height 8
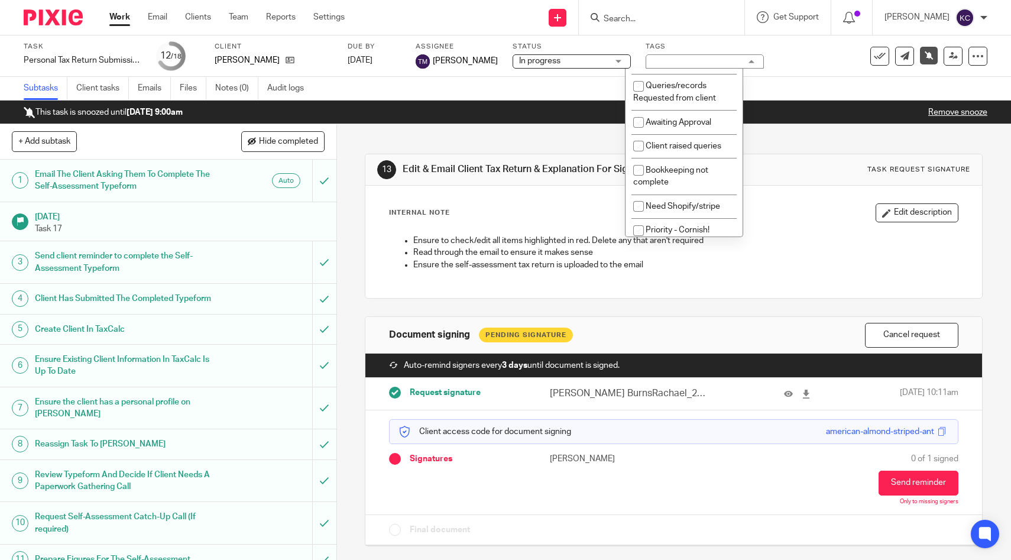
scroll to position [308, 0]
click at [659, 125] on span "Awaiting Approval" at bounding box center [679, 121] width 66 height 8
checkbox input "true"
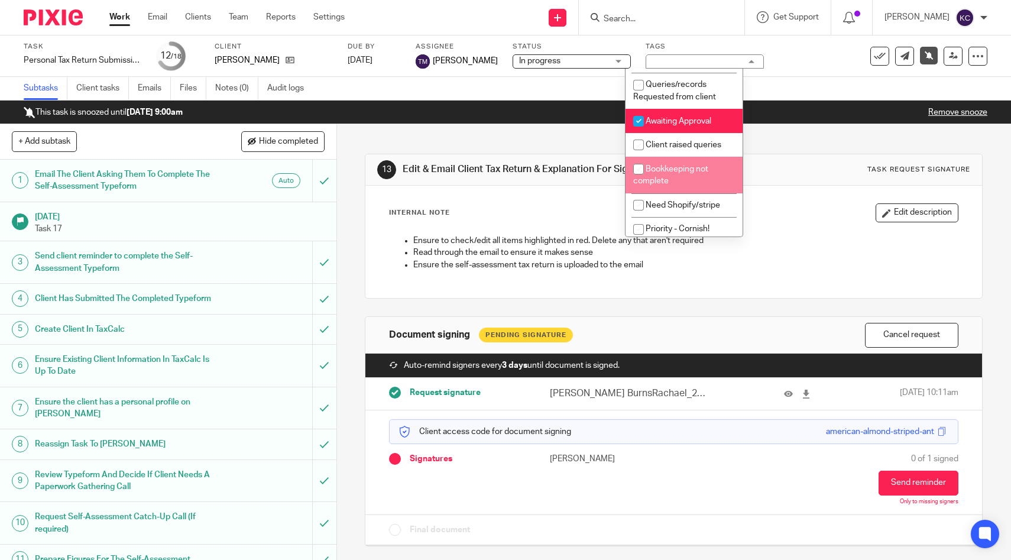
click at [552, 132] on div "13 Edit & Email Client Tax Return & Explanation For Signing Task request signat…" at bounding box center [674, 341] width 618 height 434
